Goal: Information Seeking & Learning: Find specific fact

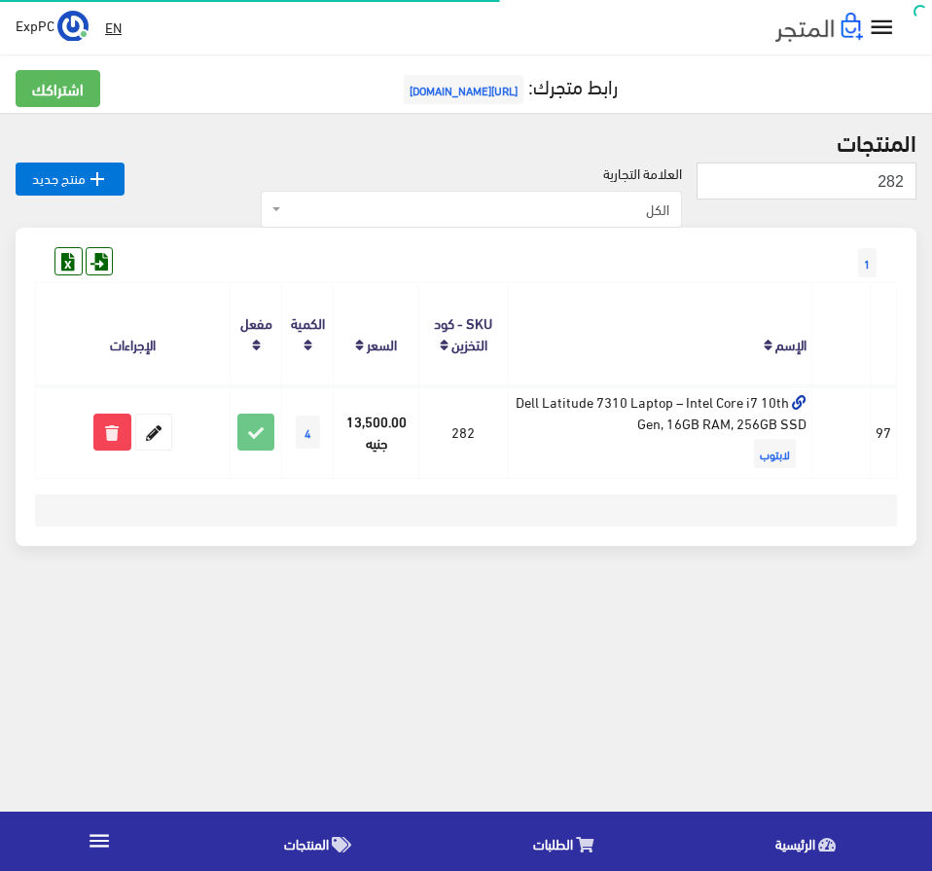
drag, startPoint x: 0, startPoint y: 0, endPoint x: 167, endPoint y: 32, distance: 170.4
click at [167, 32] on div "EN ExpPC اشتراكي" at bounding box center [396, 27] width 760 height 35
click at [776, 188] on input "282" at bounding box center [807, 180] width 220 height 37
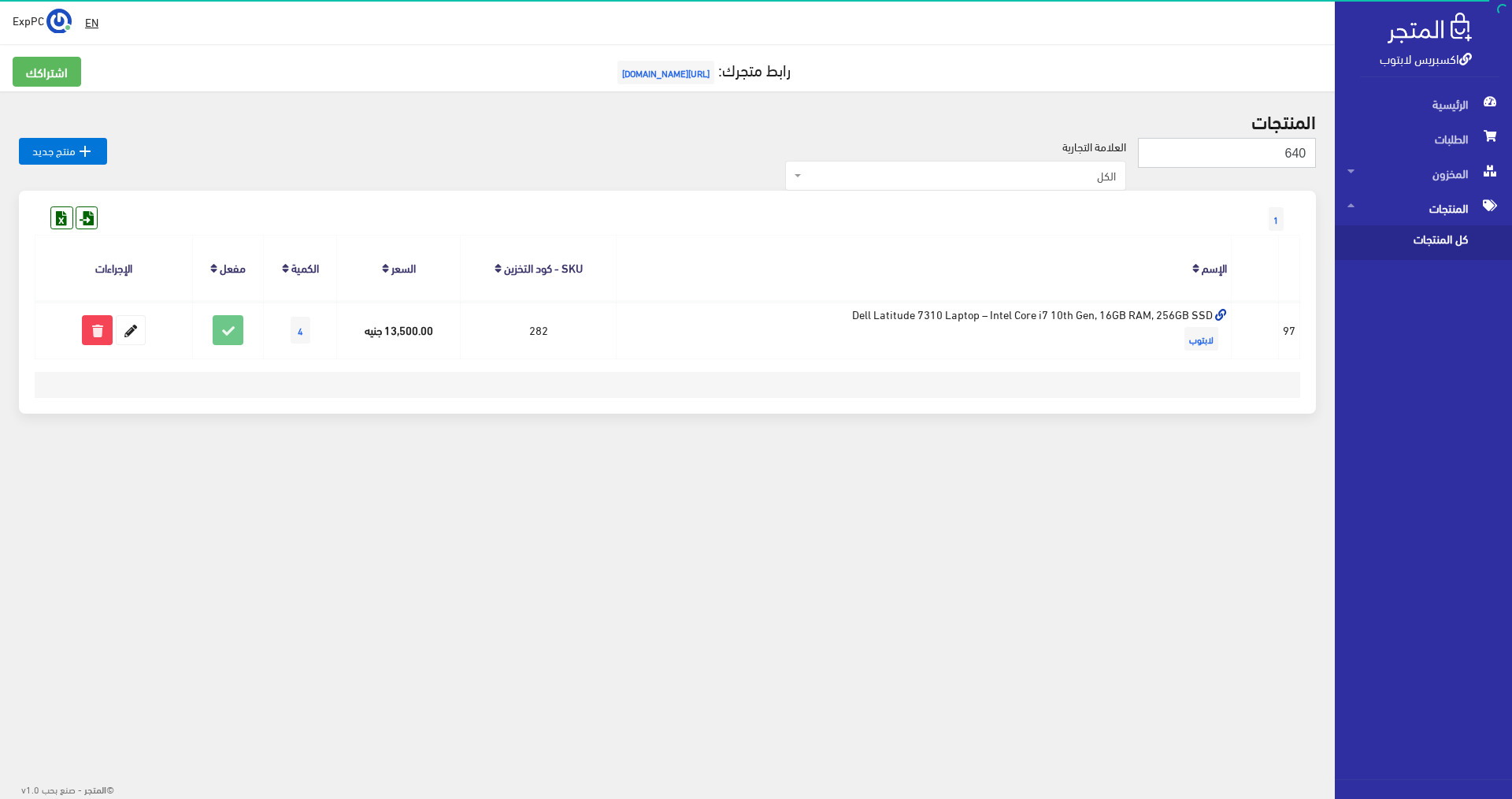
type input "640"
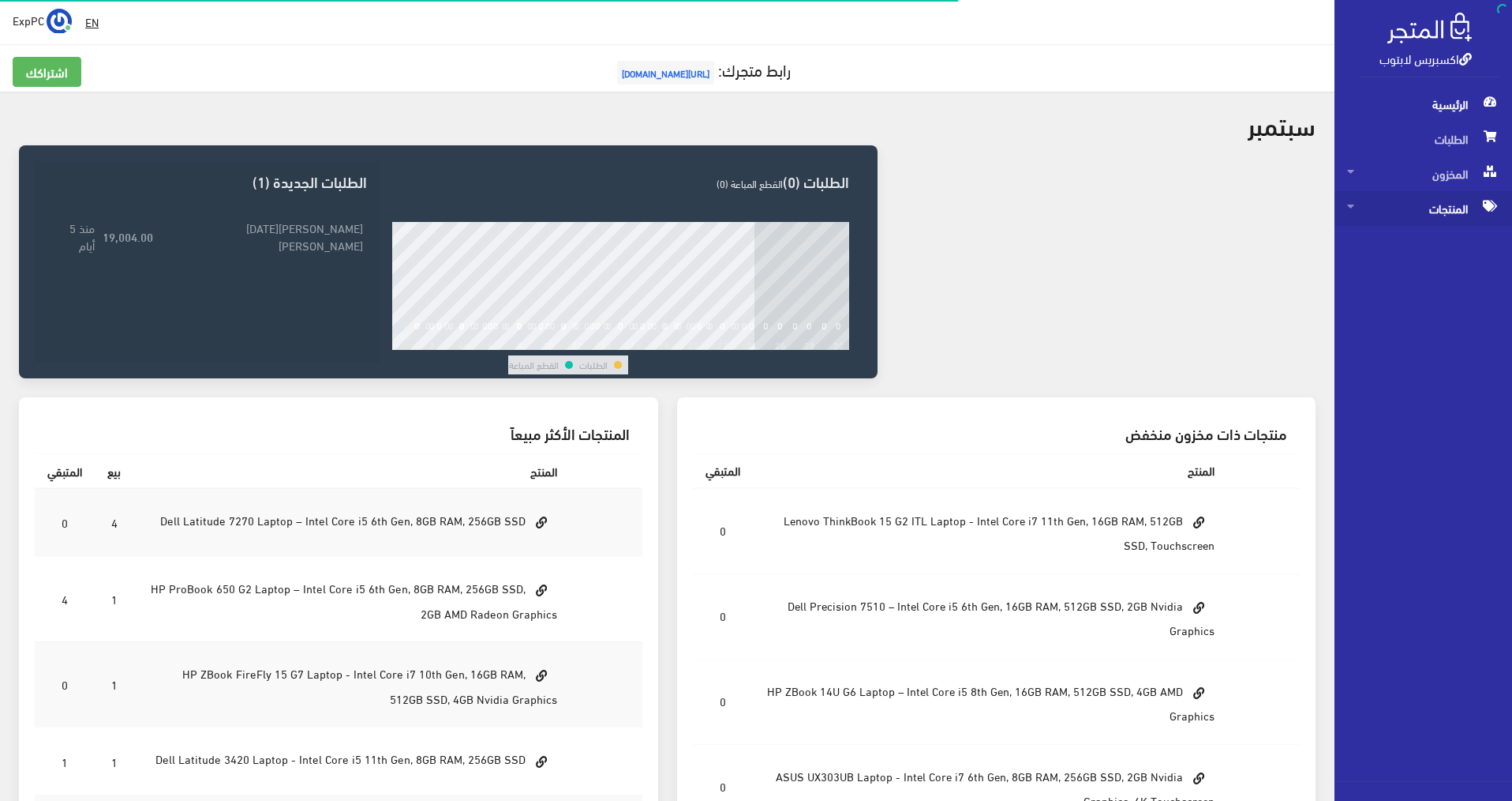
click at [752, 197] on span "المنتجات" at bounding box center [1424, 208] width 152 height 35
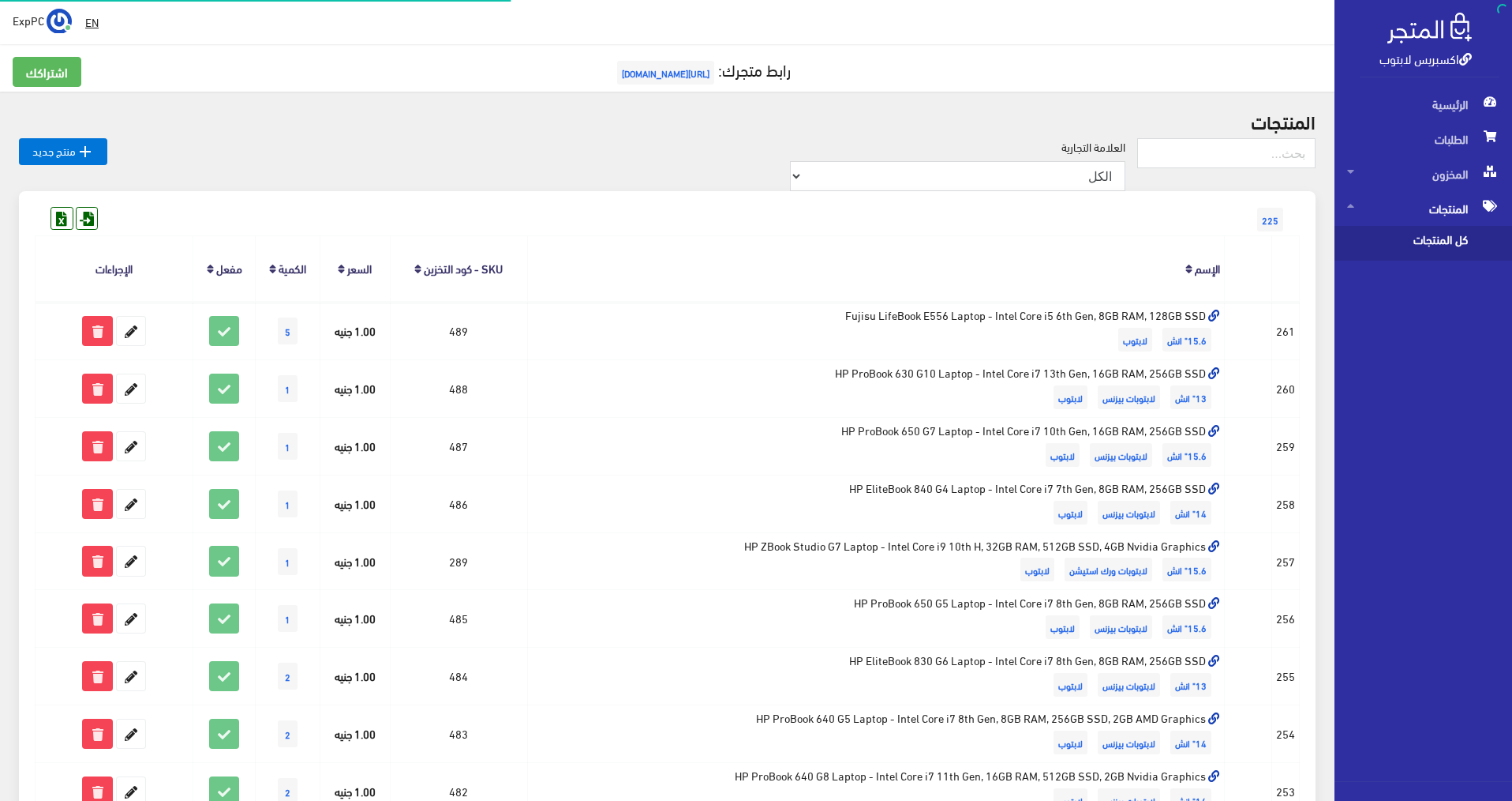
click at [752, 234] on span "كل المنتجات" at bounding box center [1407, 243] width 120 height 35
click at [752, 149] on input "text" at bounding box center [1226, 153] width 178 height 30
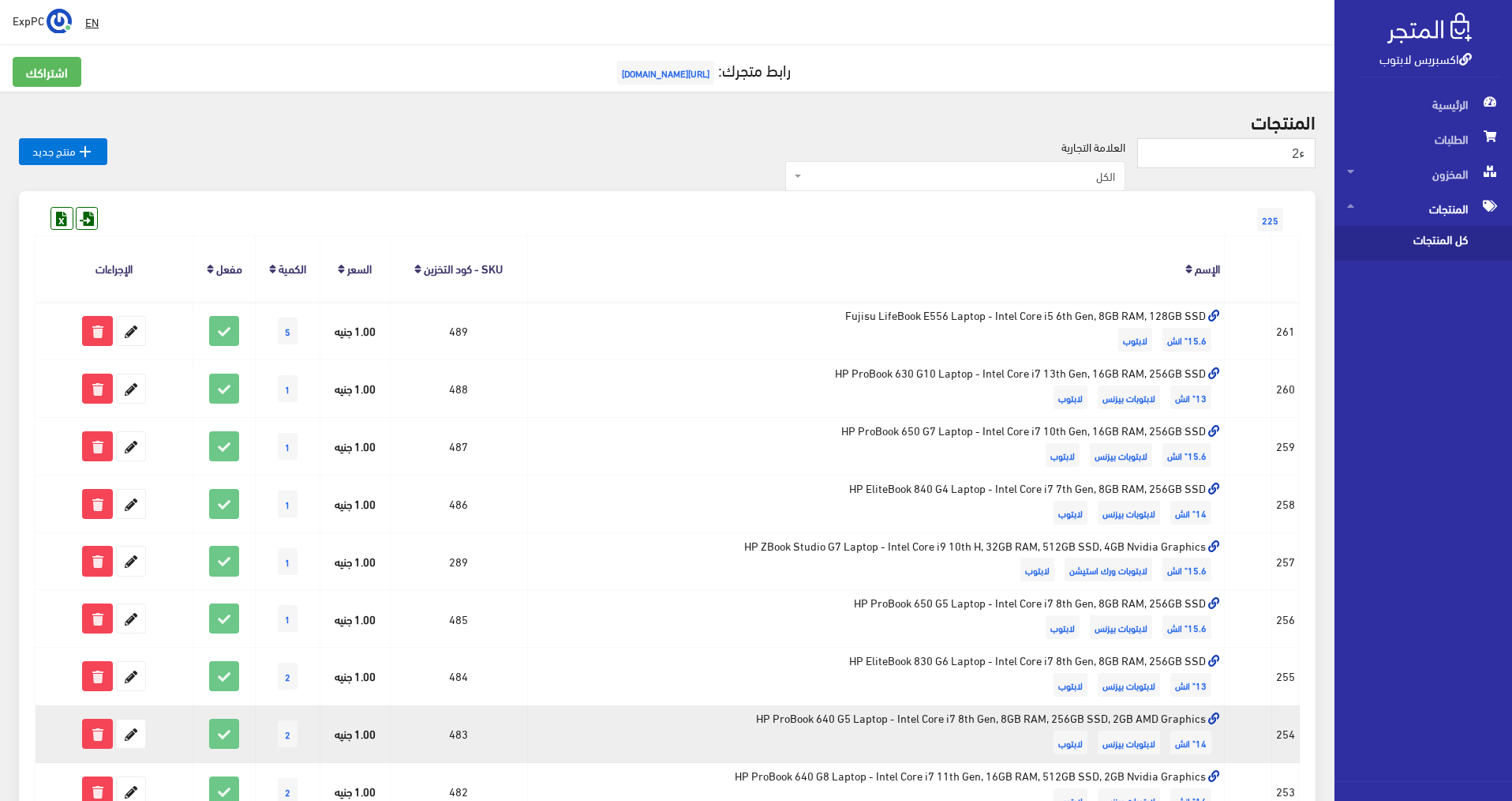
type input "ء2"
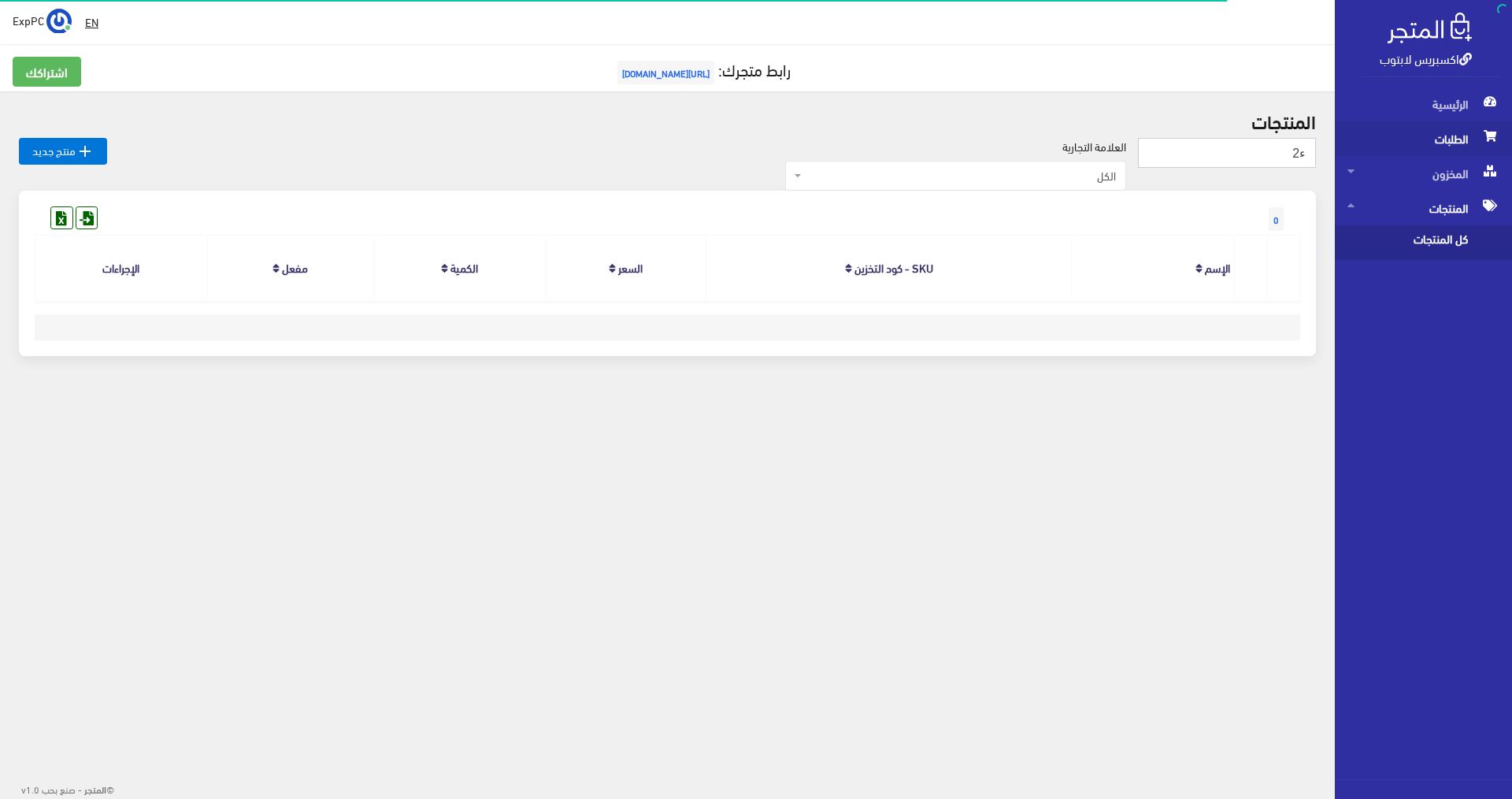
drag, startPoint x: 1248, startPoint y: 157, endPoint x: 1387, endPoint y: 152, distance: 139.1
click at [1387, 152] on div "اكسبريس لابتوب الرئيسية الطلبات المخزون EN" at bounding box center [756, 222] width 1512 height 444
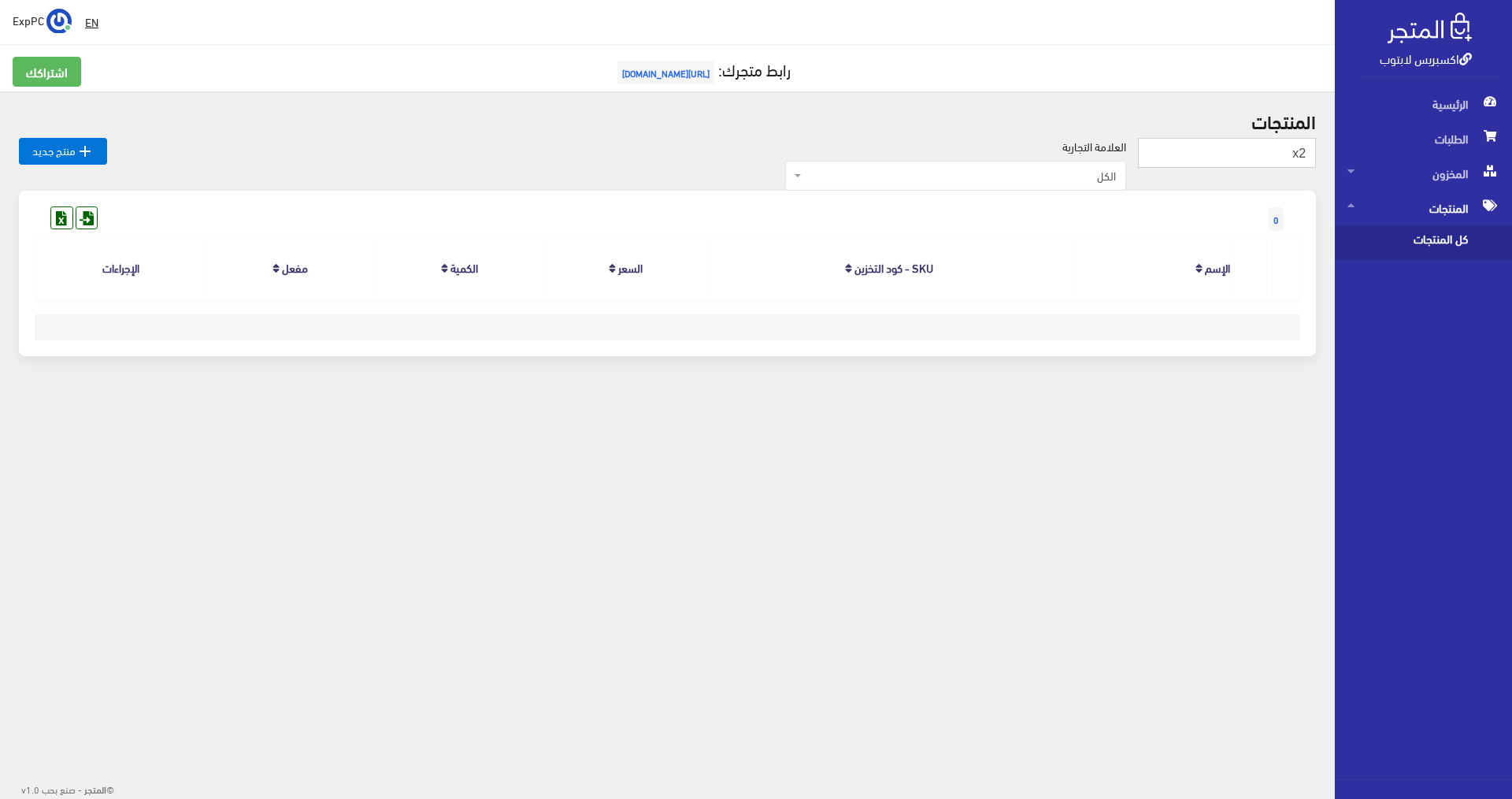
type input "x2"
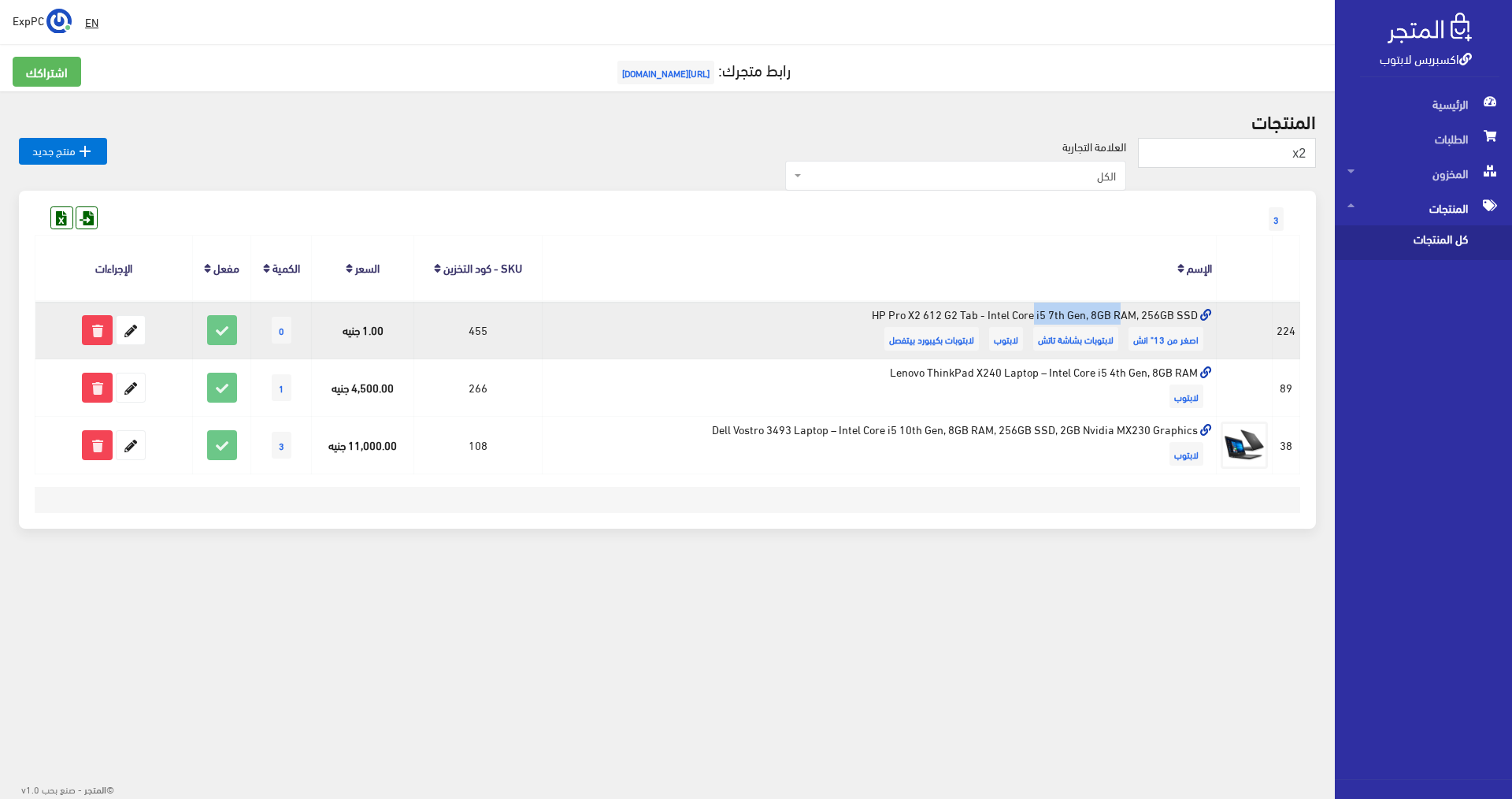
drag, startPoint x: 964, startPoint y: 312, endPoint x: 851, endPoint y: 306, distance: 113.2
click at [851, 306] on td "HP Pro X2 612 G2 Tab - Intel Core i5 7th Gen, 8GB RAM, 256GB SSD اصغر من 13" ان…" at bounding box center [879, 329] width 674 height 57
click at [284, 333] on span "0" at bounding box center [282, 329] width 19 height 27
